Goal: Find contact information: Find contact information

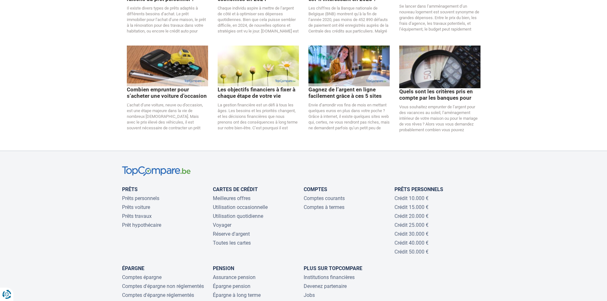
scroll to position [1267, 0]
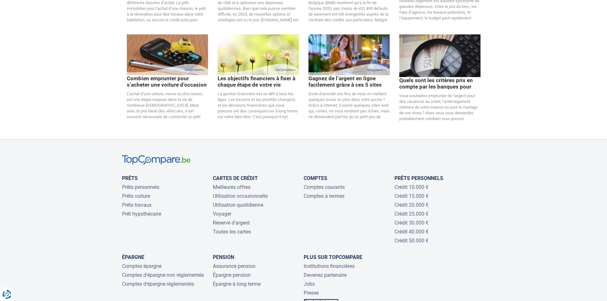
click at [329, 299] on link "Contactez-nous" at bounding box center [321, 302] width 35 height 6
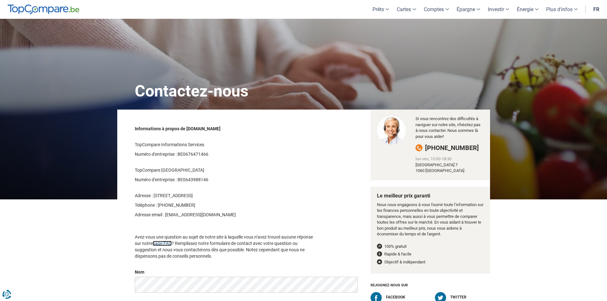
click at [165, 242] on link "page FAQ" at bounding box center [162, 243] width 19 height 5
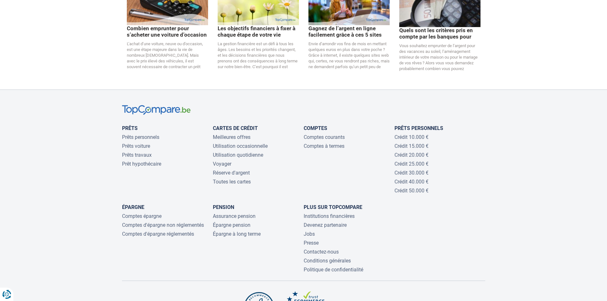
scroll to position [1380, 0]
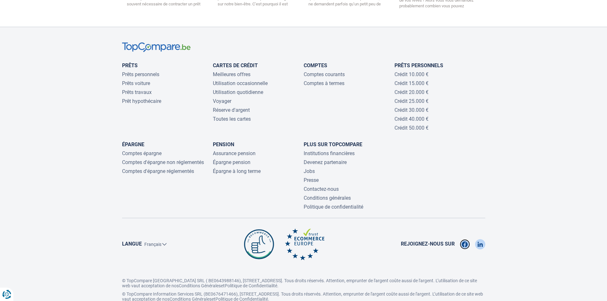
click at [464, 239] on img at bounding box center [465, 244] width 6 height 10
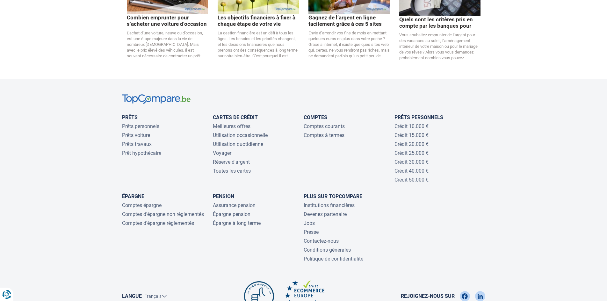
scroll to position [1228, 0]
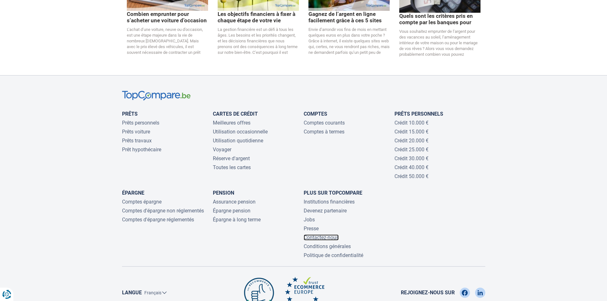
click at [328, 235] on link "Contactez-nous" at bounding box center [321, 238] width 35 height 6
